Goal: Information Seeking & Learning: Find specific page/section

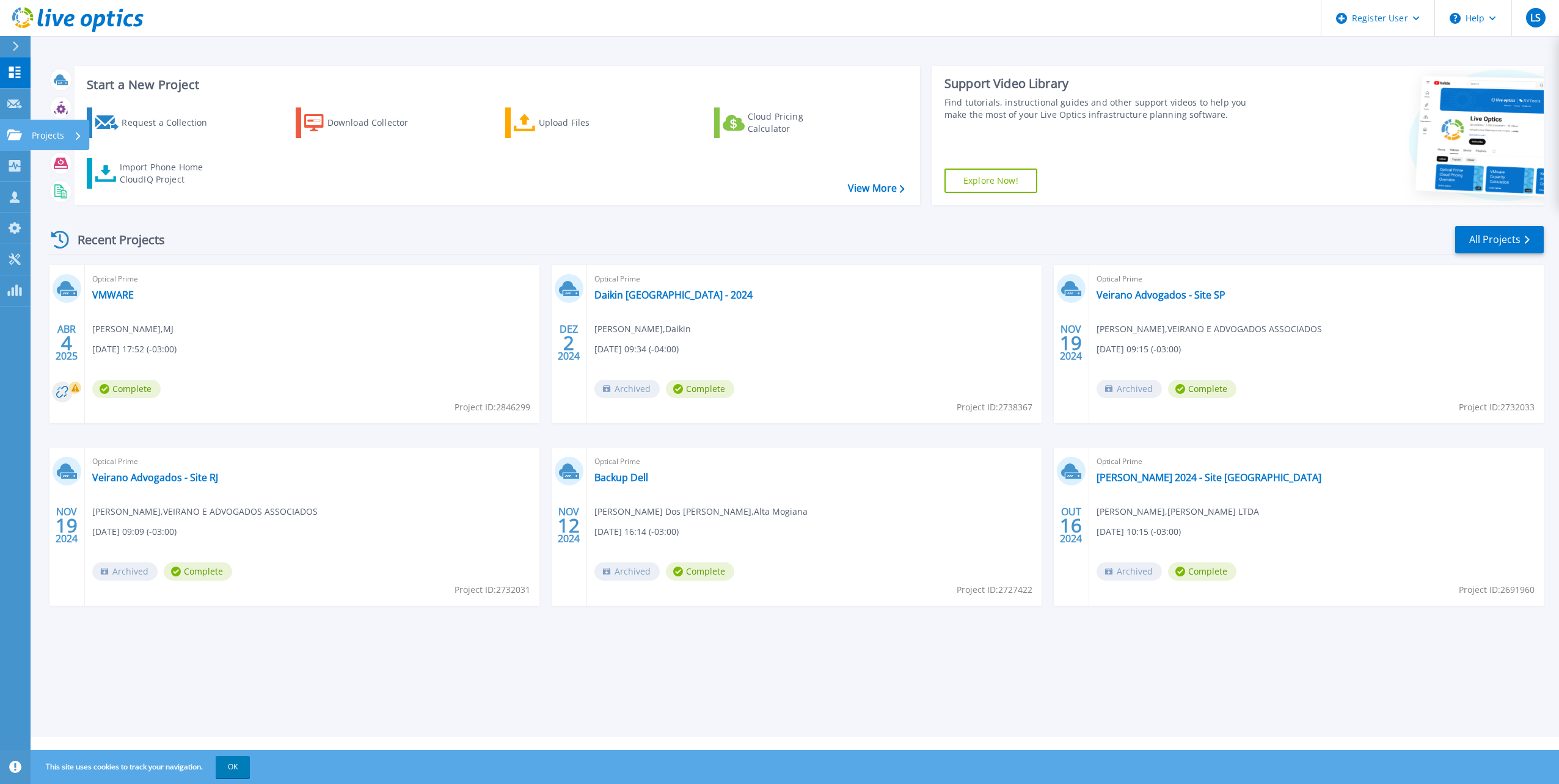
click at [15, 137] on icon at bounding box center [15, 135] width 15 height 11
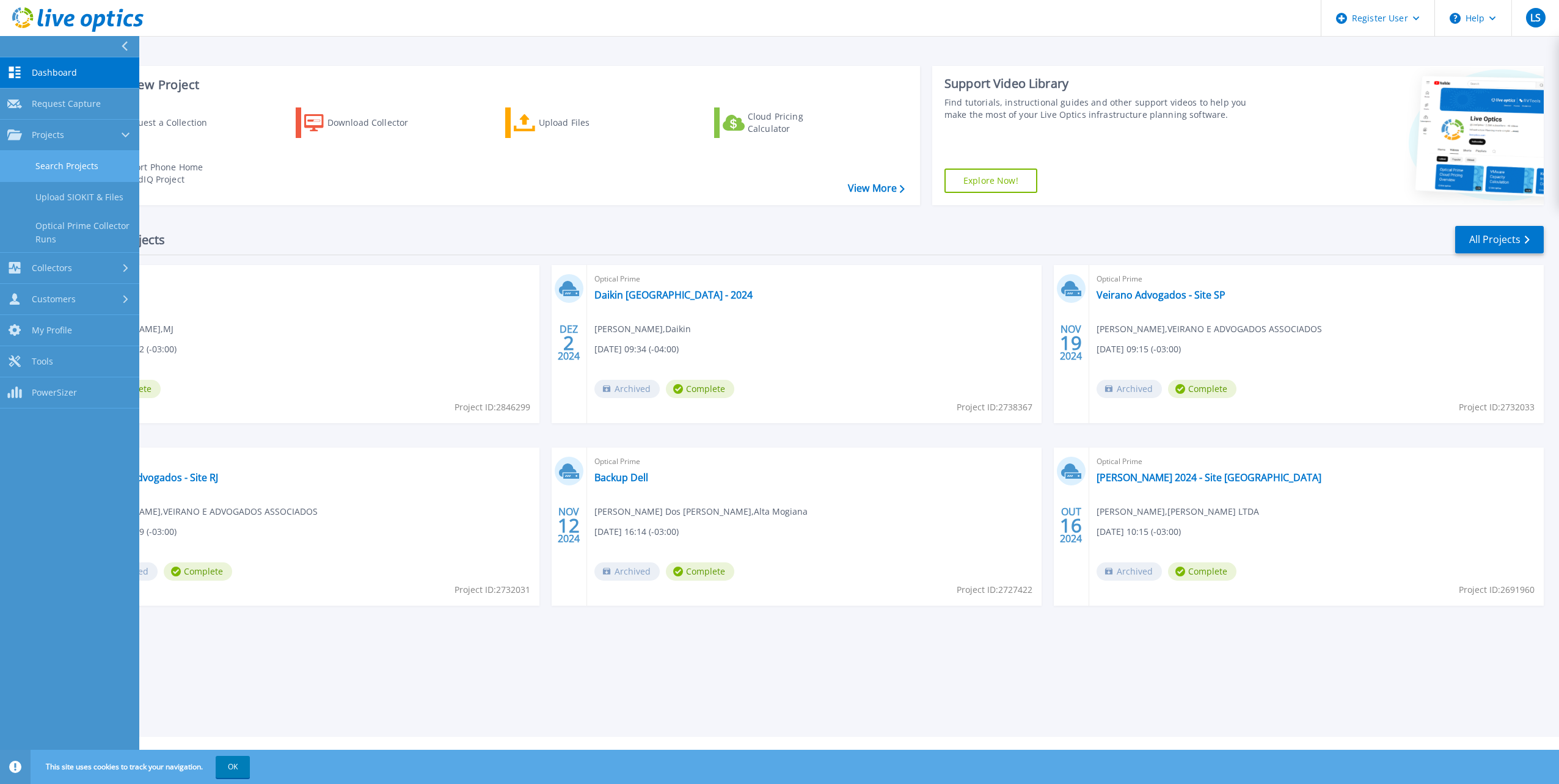
click at [93, 164] on link "Search Projects" at bounding box center [70, 166] width 140 height 31
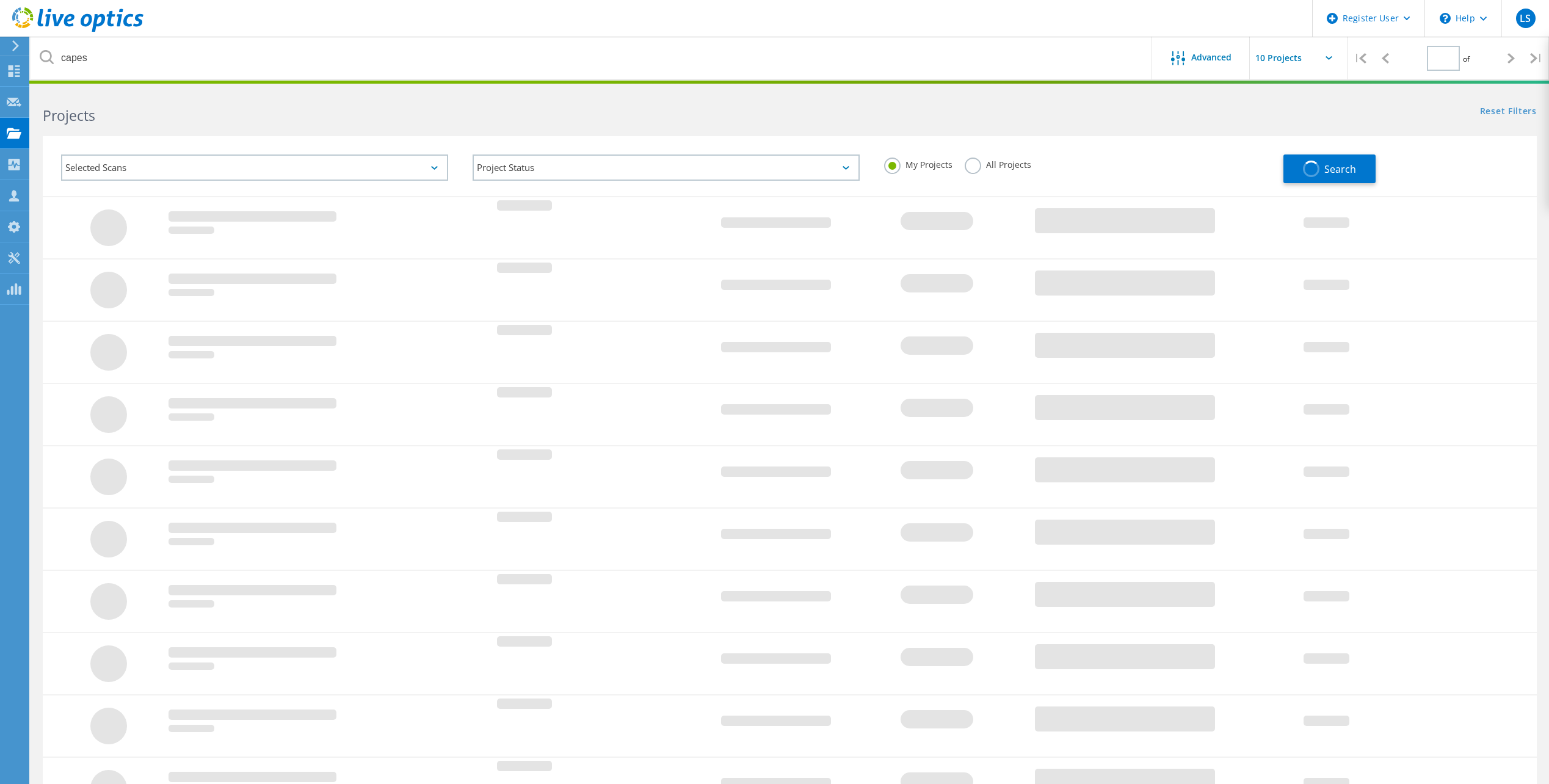
type input "1"
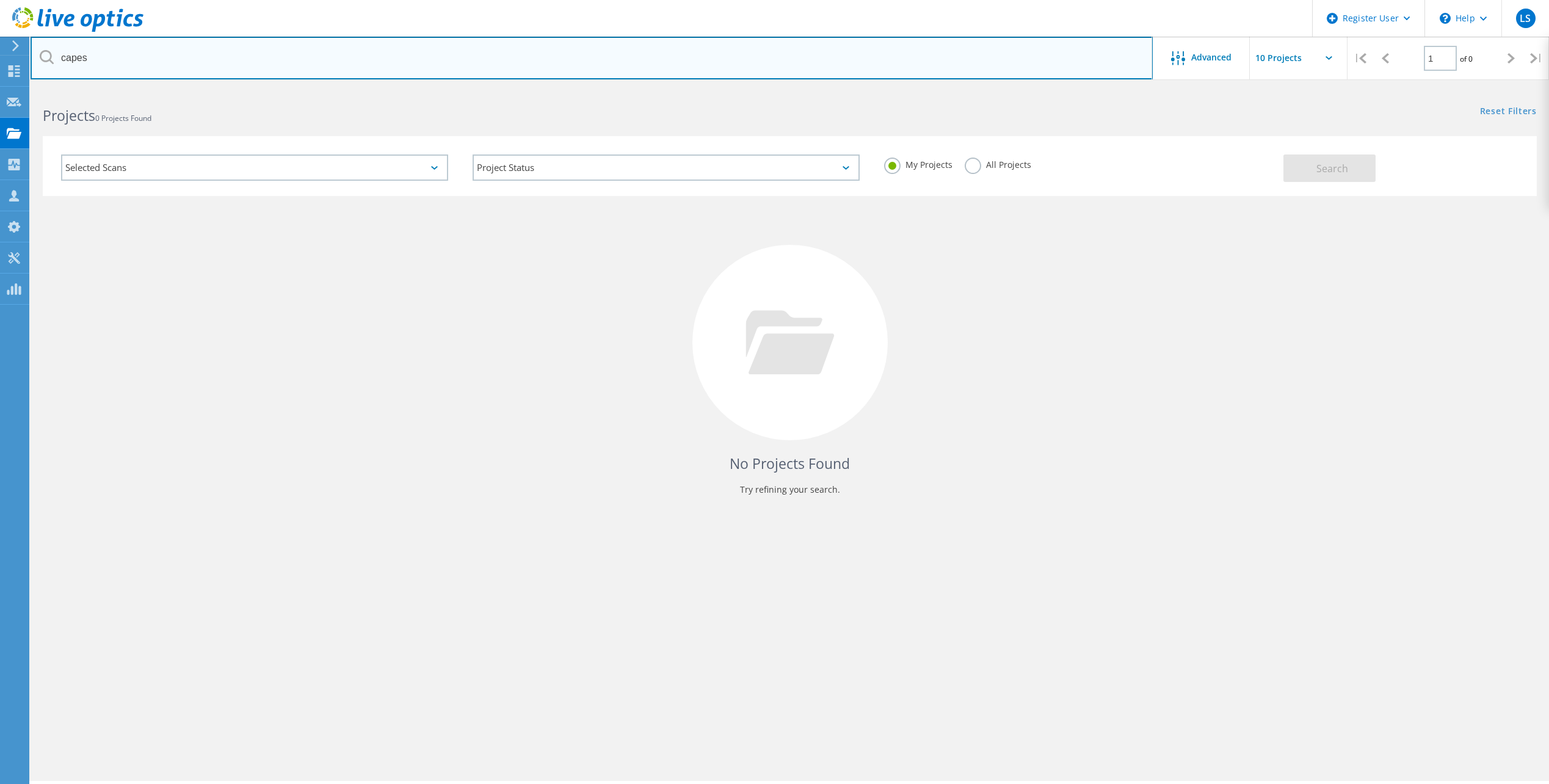
click at [699, 45] on input "capes" at bounding box center [592, 58] width 1122 height 43
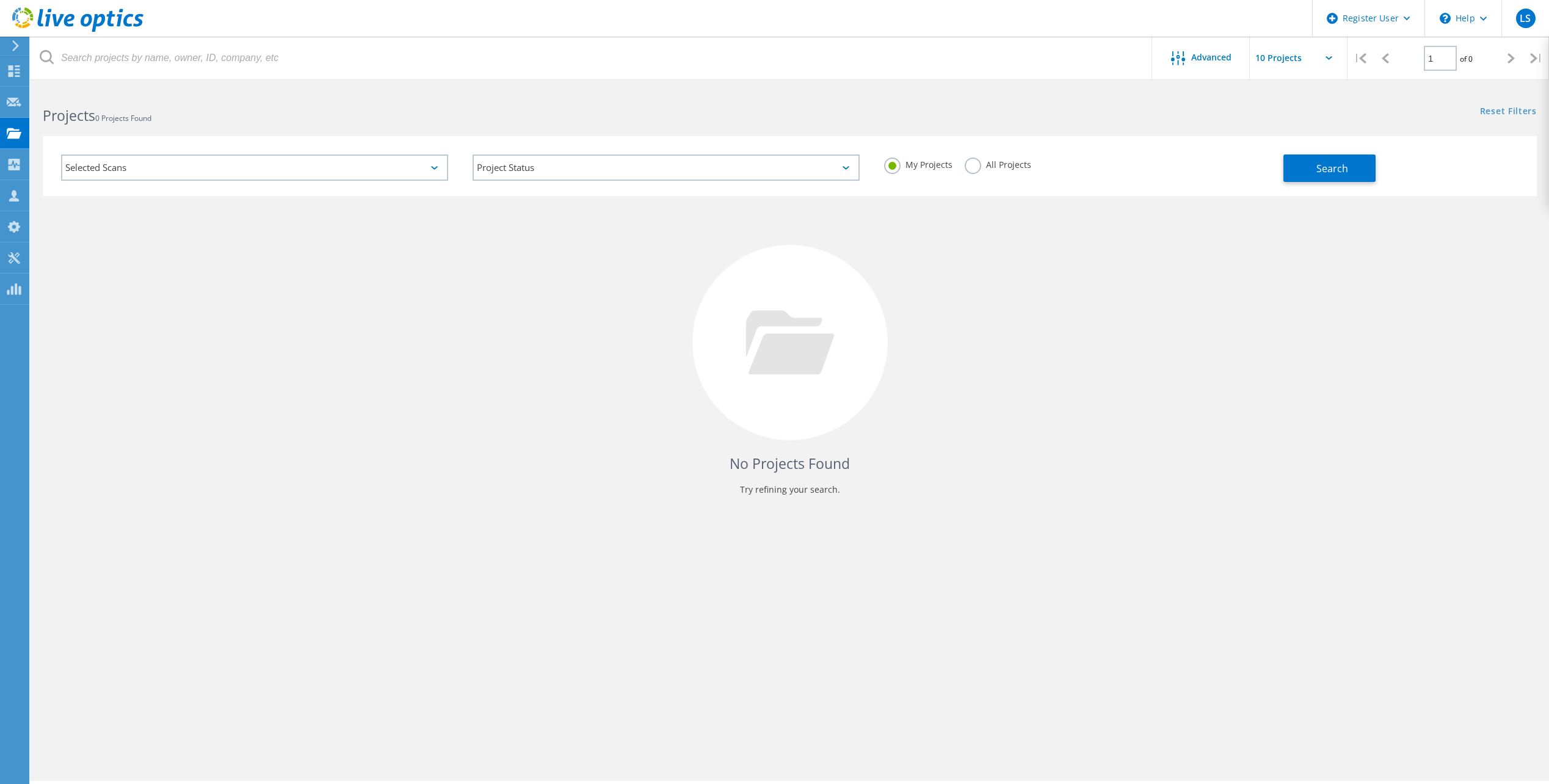
click at [1007, 172] on div "All Projects" at bounding box center [998, 166] width 67 height 17
click at [1011, 165] on label "All Projects" at bounding box center [998, 163] width 67 height 12
click at [0, 0] on input "All Projects" at bounding box center [0, 0] width 0 height 0
click at [1157, 64] on div "Advanced" at bounding box center [1201, 59] width 98 height 16
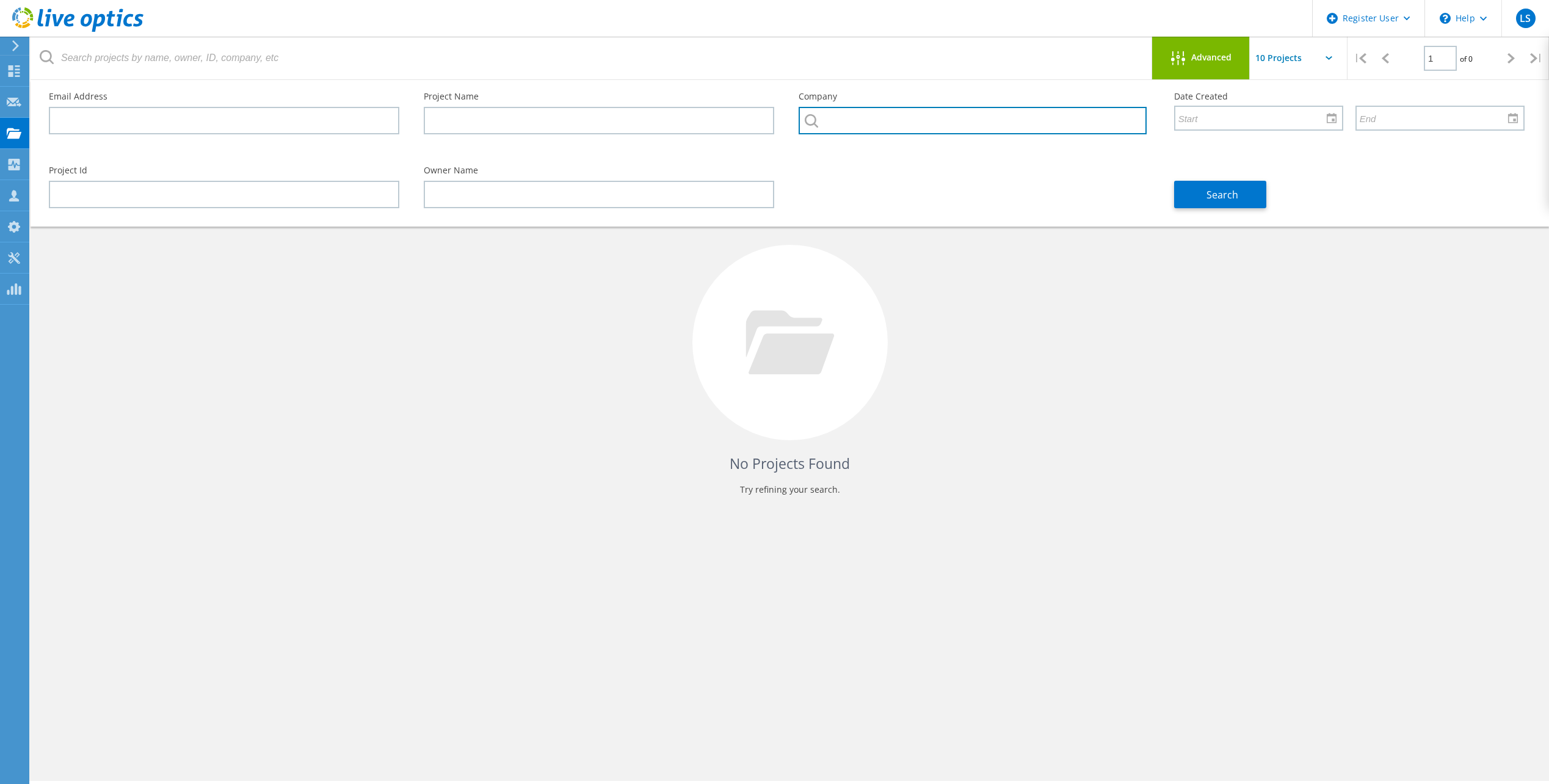
click at [888, 120] on input "text" at bounding box center [972, 121] width 348 height 27
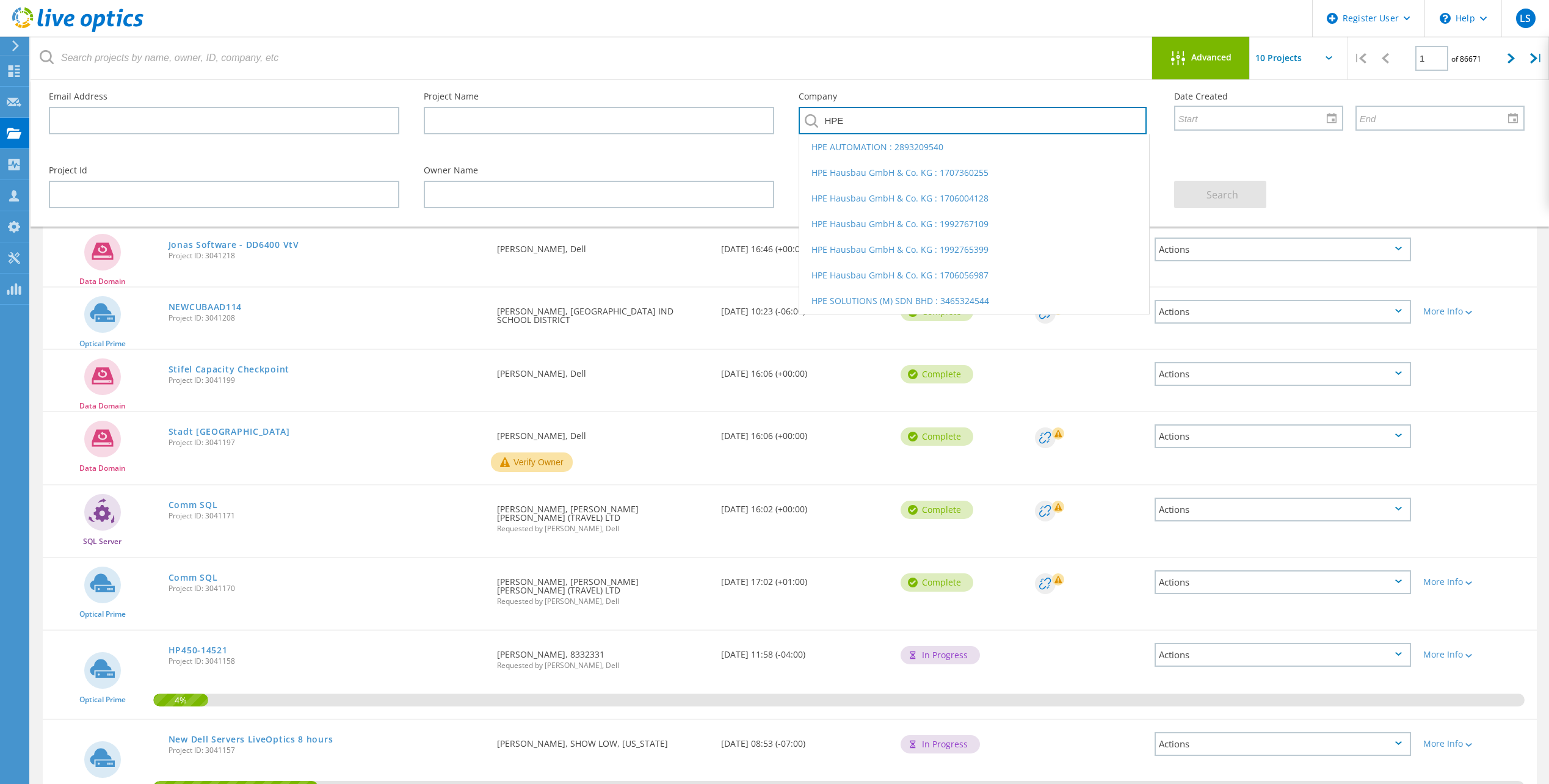
type input "HPE"
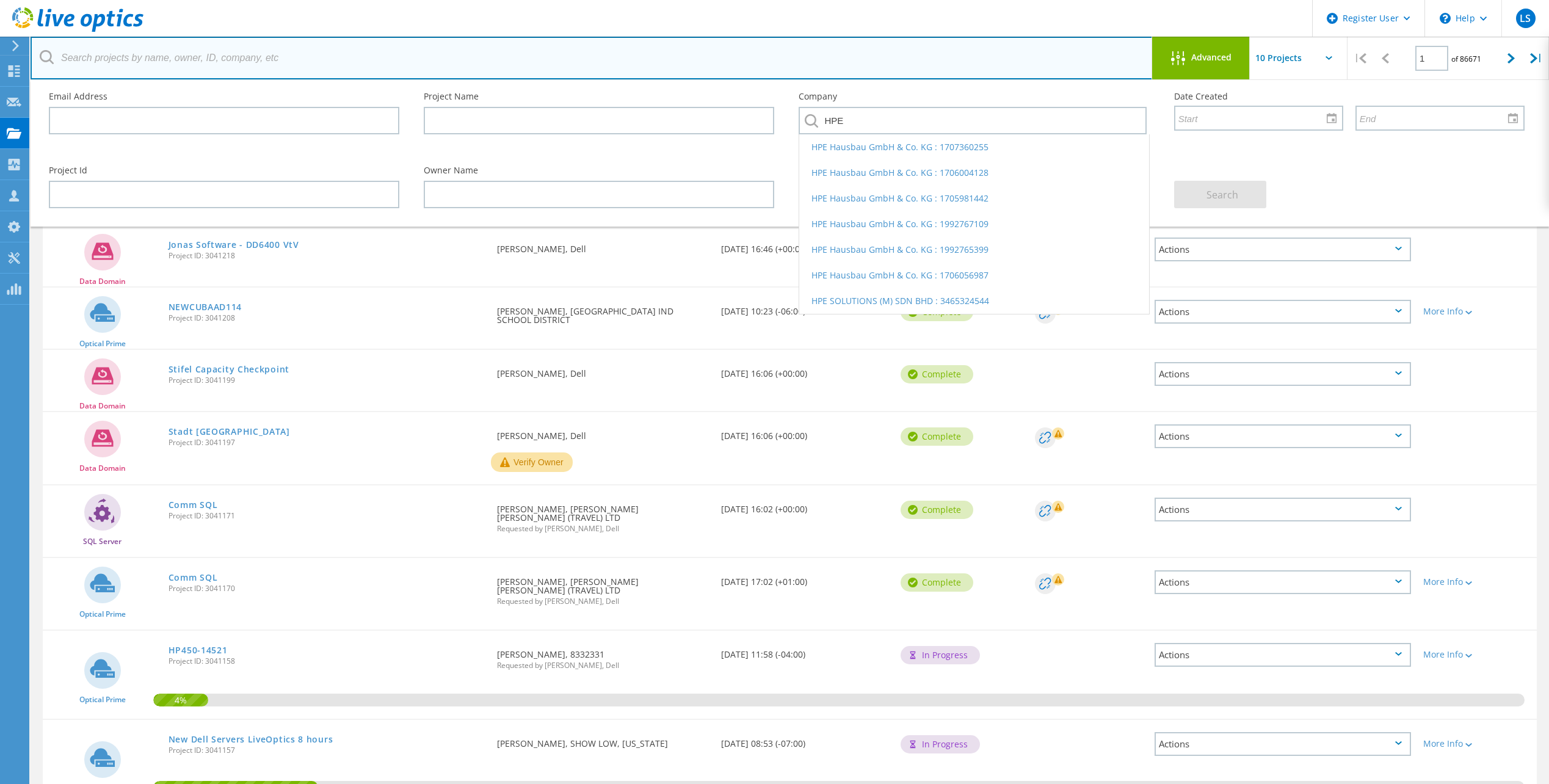
click at [1043, 75] on input "text" at bounding box center [592, 58] width 1122 height 43
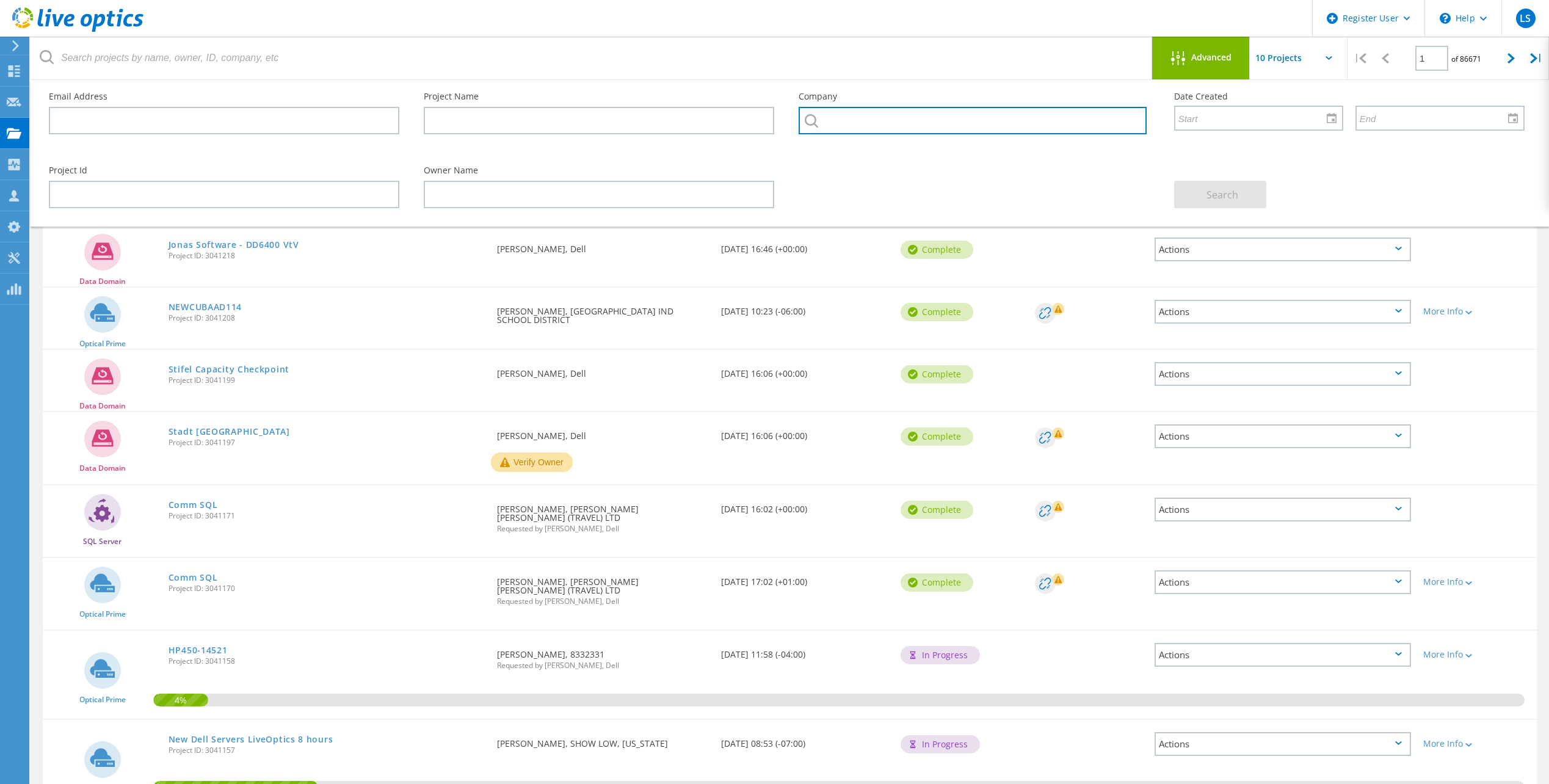
click at [864, 115] on input "text" at bounding box center [972, 121] width 348 height 27
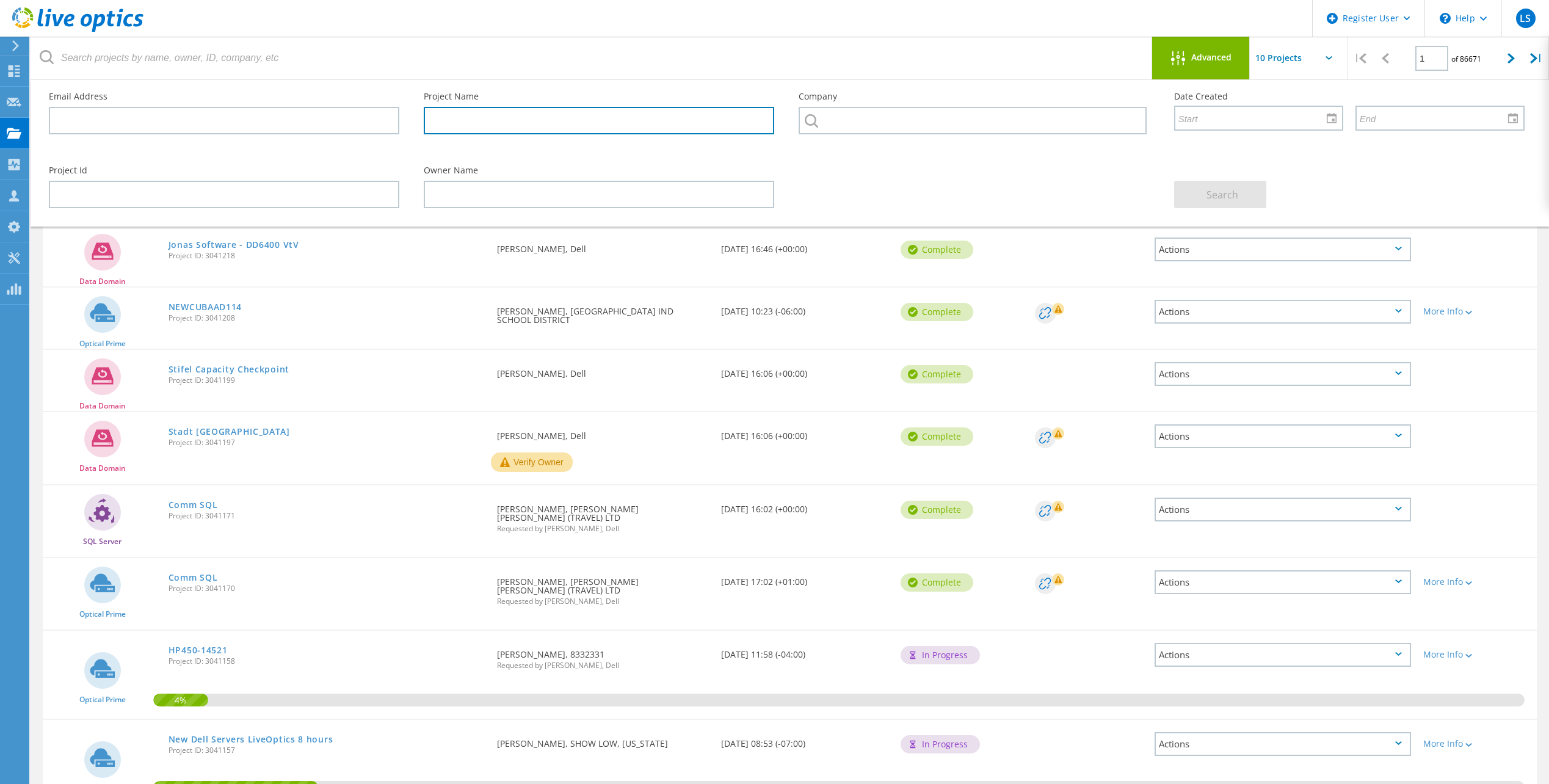
click at [481, 127] on input "text" at bounding box center [599, 121] width 351 height 27
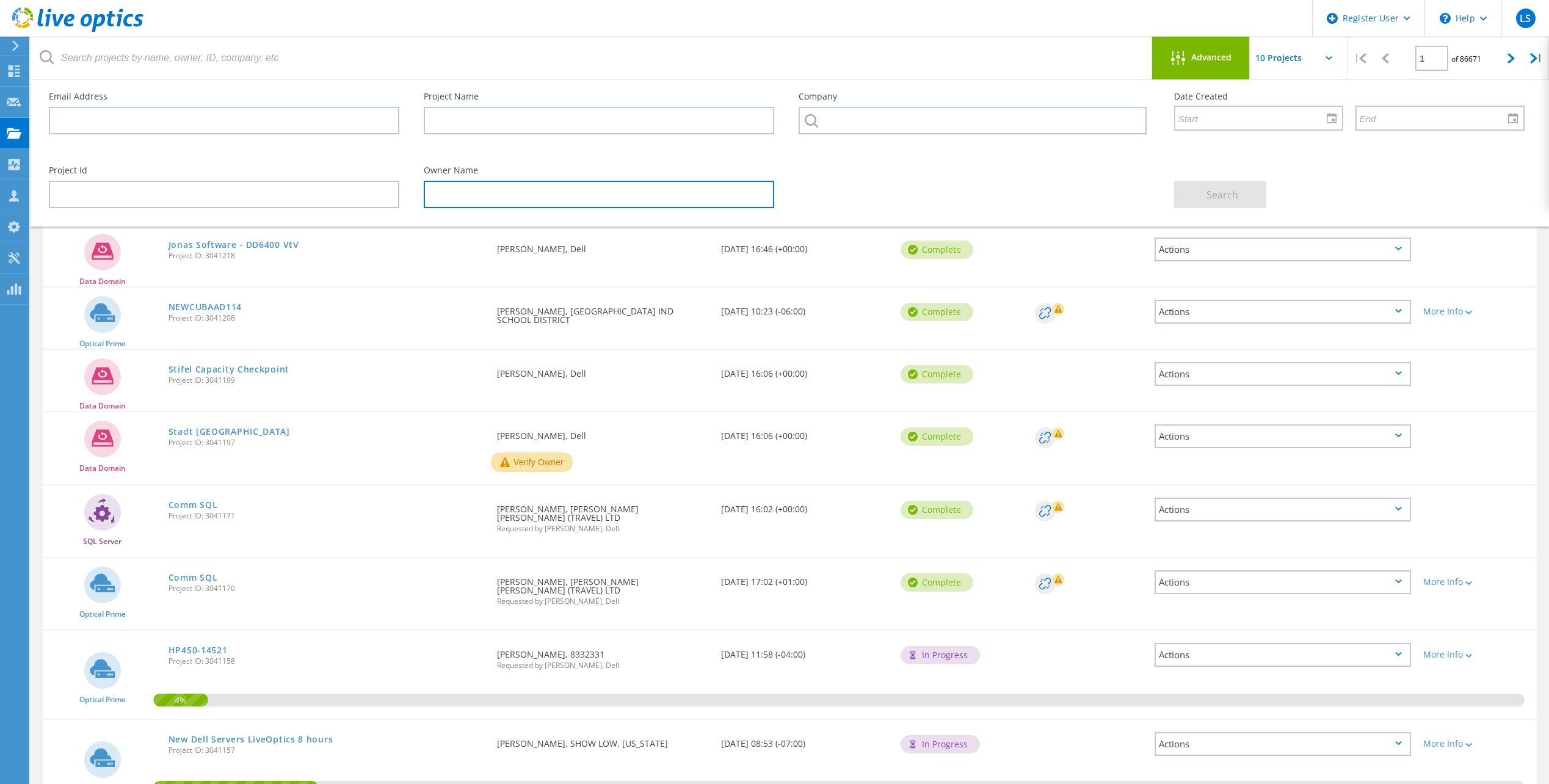
click at [485, 186] on input "text" at bounding box center [599, 194] width 351 height 27
type input "HPE"
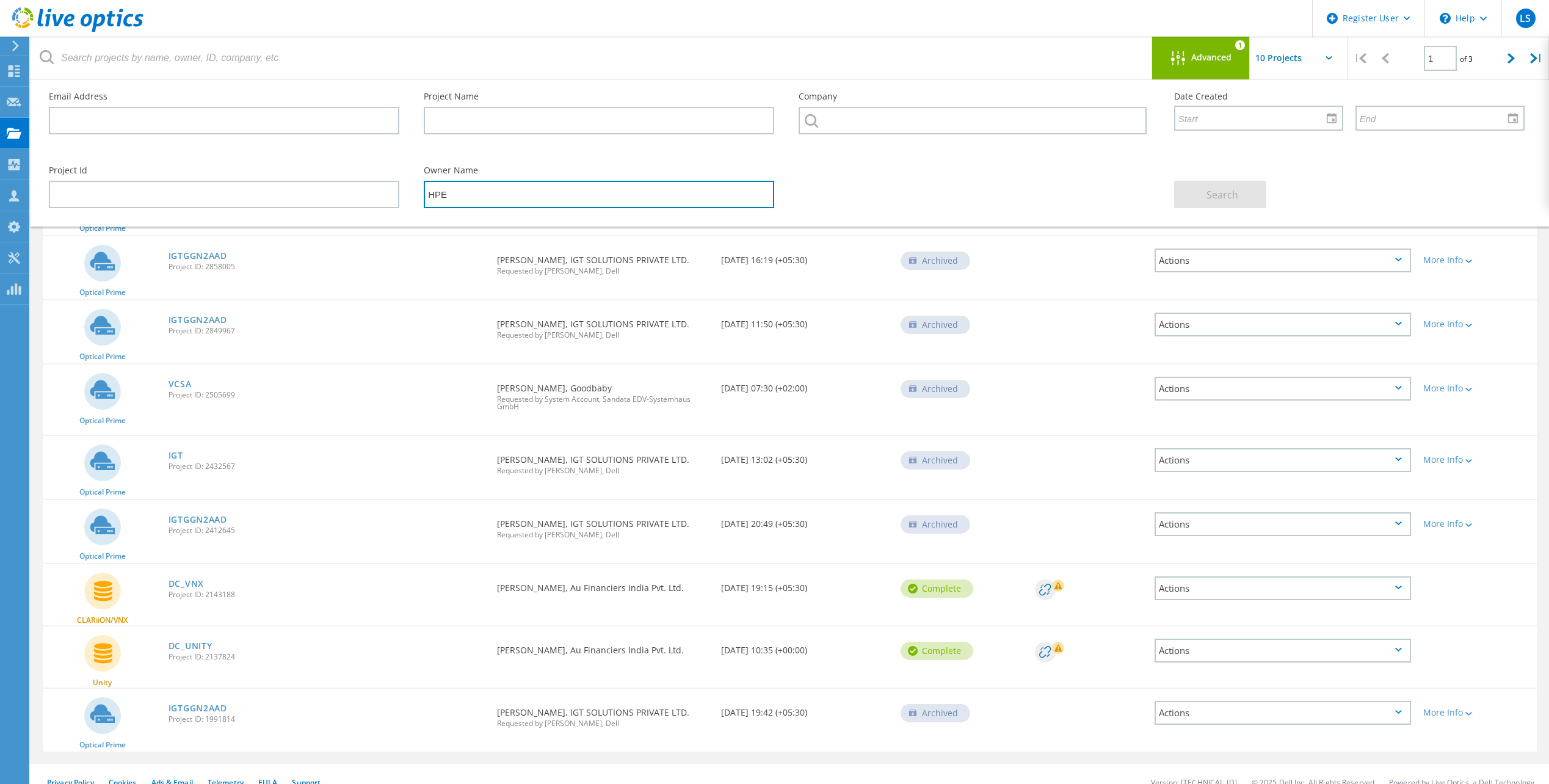
scroll to position [134, 0]
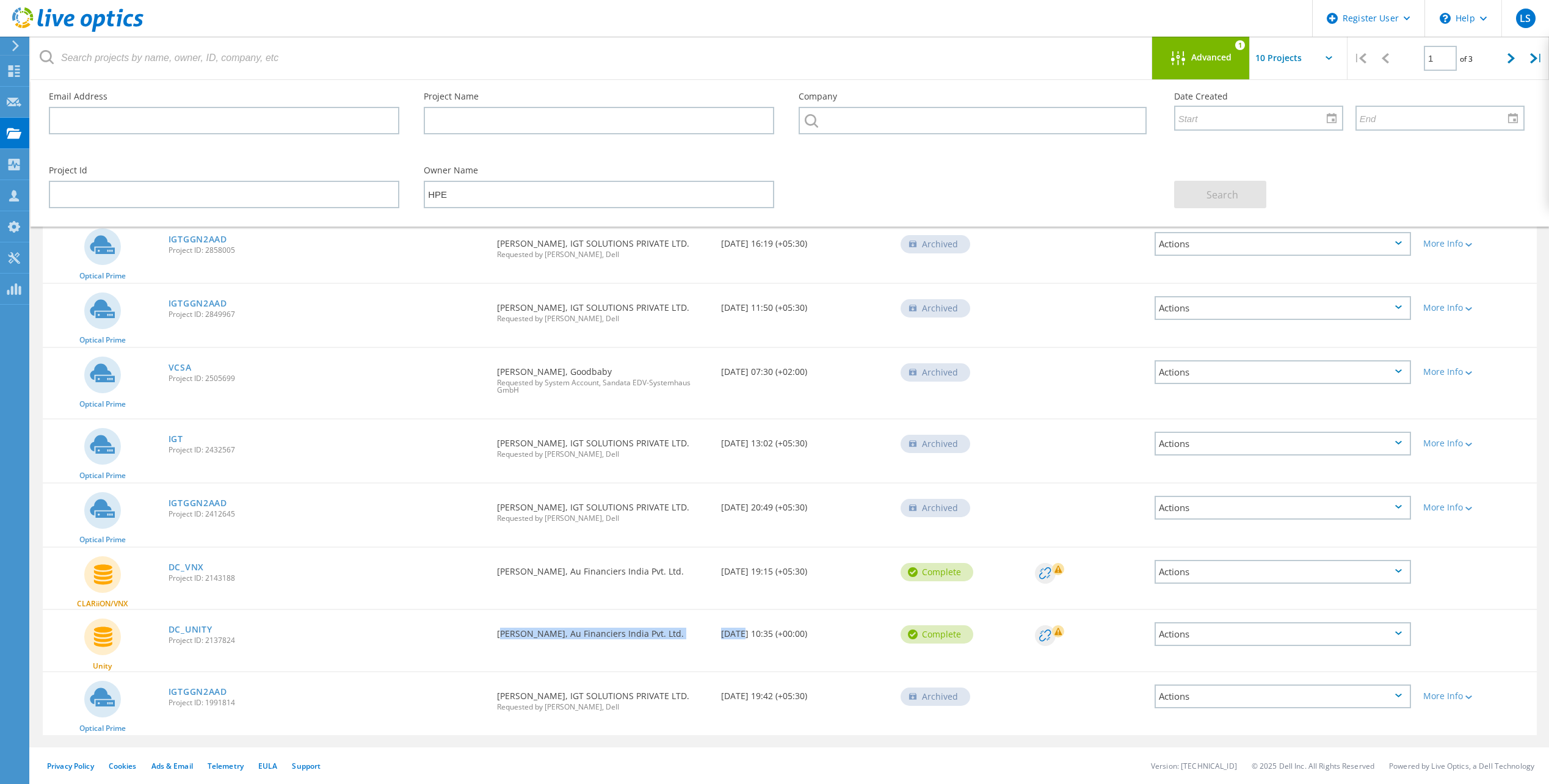
drag, startPoint x: 499, startPoint y: 637, endPoint x: 737, endPoint y: 643, distance: 238.1
click at [737, 643] on div "Unity DC_UNITY Project ID: 2137824 Requested By [PERSON_NAME], Au Financiers In…" at bounding box center [790, 640] width 1494 height 61
